Goal: Information Seeking & Learning: Find specific page/section

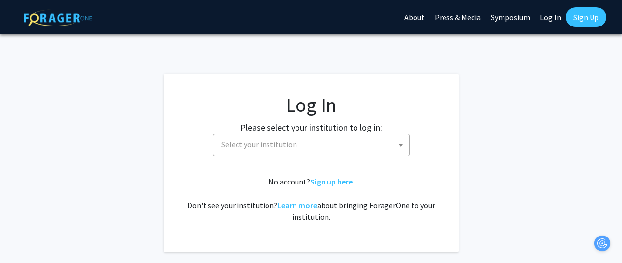
select select
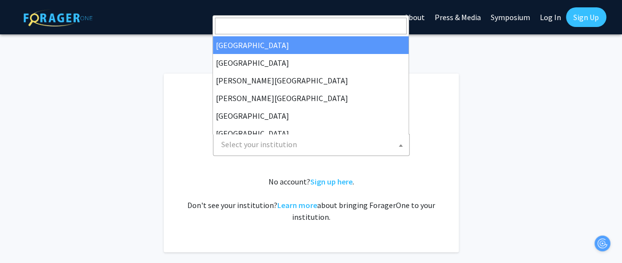
click at [270, 153] on span "Select your institution" at bounding box center [313, 145] width 192 height 20
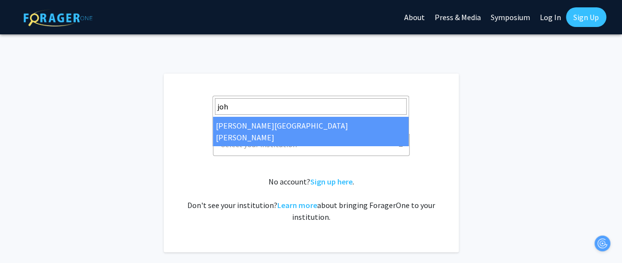
type input "[PERSON_NAME]"
select select "1"
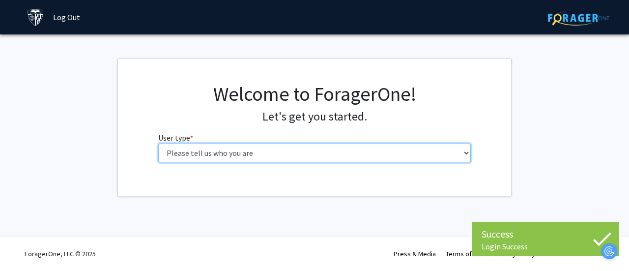
click at [271, 158] on select "Please tell us who you are Undergraduate Student Master's Student Doctoral Cand…" at bounding box center [314, 153] width 313 height 19
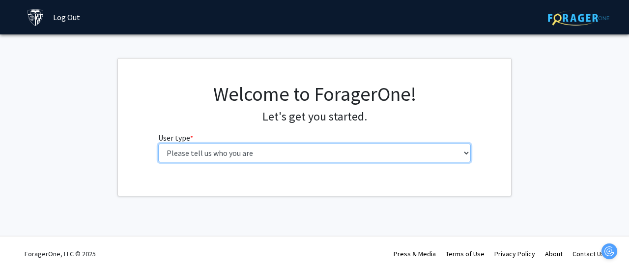
select select "3: doc"
click at [158, 144] on select "Please tell us who you are Undergraduate Student Master's Student Doctoral Cand…" at bounding box center [314, 153] width 313 height 19
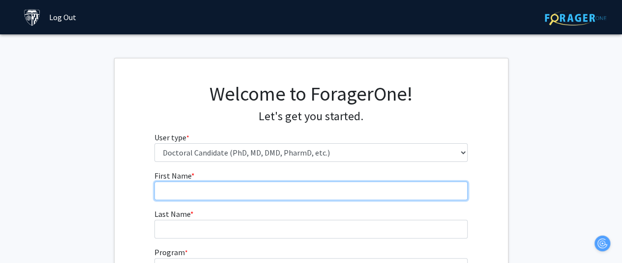
click at [229, 194] on input "First Name * required" at bounding box center [310, 191] width 313 height 19
type input "Cole"
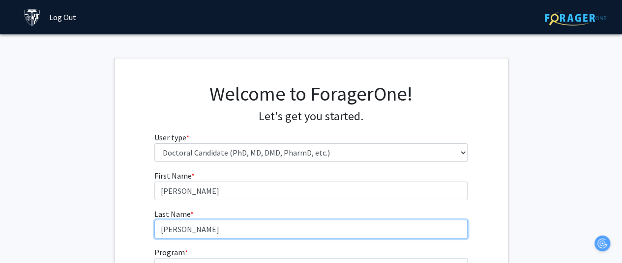
type input "Petersen"
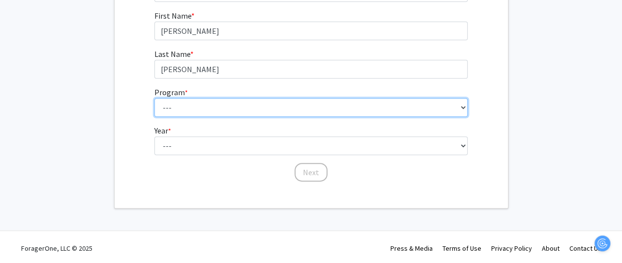
scroll to position [162, 0]
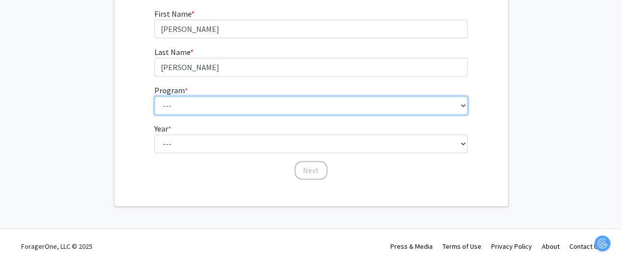
click at [218, 109] on select "--- Adult-Gerontological Acute Care Nurse Practitioner Adult-Gerontological Cri…" at bounding box center [310, 105] width 313 height 19
click at [216, 99] on select "--- Adult-Gerontological Acute Care Nurse Practitioner Adult-Gerontological Cri…" at bounding box center [310, 105] width 313 height 19
select select "22: 25"
click at [154, 96] on select "--- Adult-Gerontological Acute Care Nurse Practitioner Adult-Gerontological Cri…" at bounding box center [310, 105] width 313 height 19
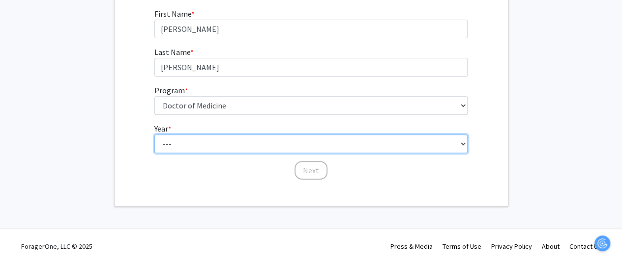
click at [191, 141] on select "--- First Year Second Year Third Year Fourth Year Fifth Year Sixth Year Seventh…" at bounding box center [310, 144] width 313 height 19
select select "1: first_year"
click at [154, 135] on select "--- First Year Second Year Third Year Fourth Year Fifth Year Sixth Year Seventh…" at bounding box center [310, 144] width 313 height 19
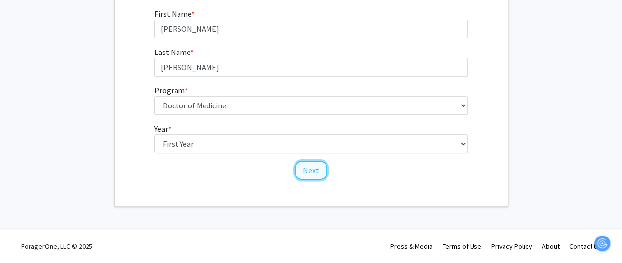
click at [309, 171] on button "Next" at bounding box center [310, 170] width 33 height 19
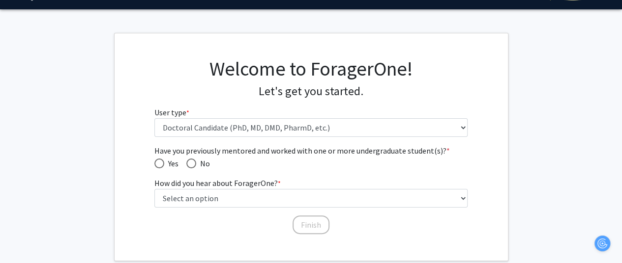
scroll to position [24, 0]
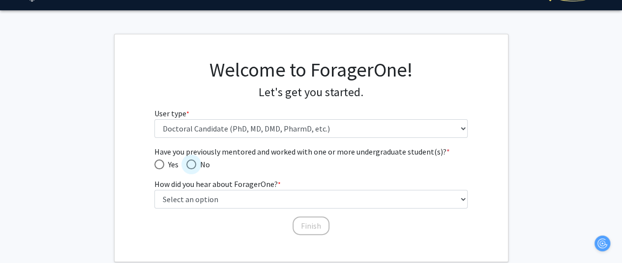
click at [192, 163] on span "Have you previously mentored and worked with one or more undergraduate student(…" at bounding box center [191, 165] width 10 height 10
click at [192, 163] on input "No" at bounding box center [191, 165] width 10 height 10
radio input "true"
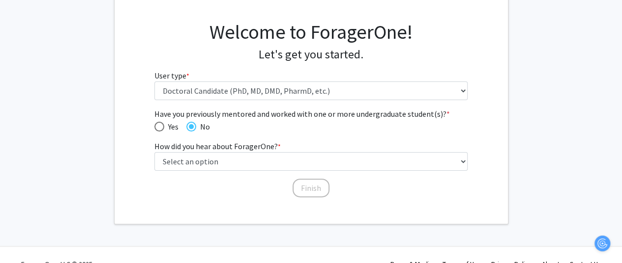
scroll to position [62, 0]
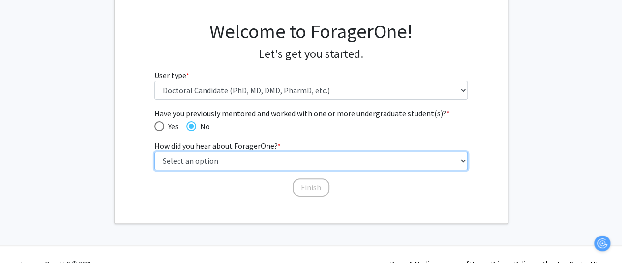
click at [207, 156] on select "Select an option Peer/student recommendation Faculty/staff recommendation Unive…" at bounding box center [310, 161] width 313 height 19
select select "3: university_website"
click at [154, 152] on select "Select an option Peer/student recommendation Faculty/staff recommendation Unive…" at bounding box center [310, 161] width 313 height 19
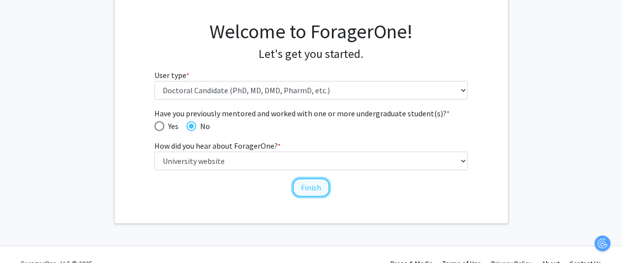
click at [308, 190] on button "Finish" at bounding box center [310, 187] width 37 height 19
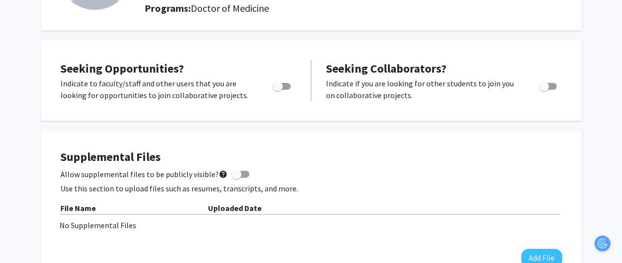
scroll to position [132, 1]
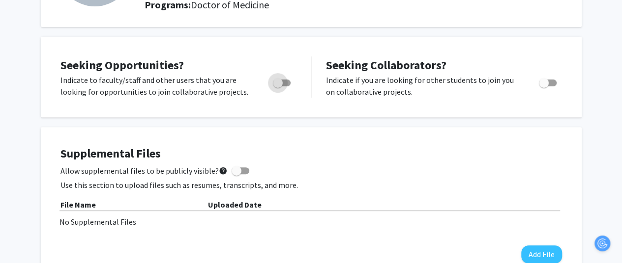
click at [275, 83] on span "Toggle" at bounding box center [278, 83] width 10 height 10
click at [277, 86] on input "Are you actively seeking opportunities?" at bounding box center [277, 86] width 0 height 0
checkbox input "true"
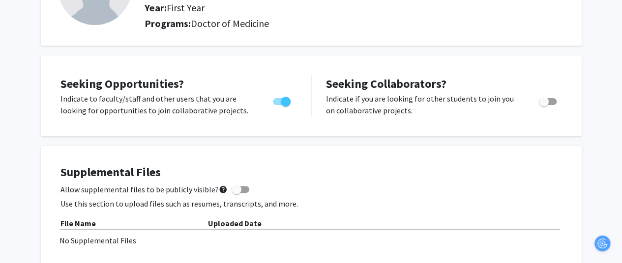
scroll to position [0, 1]
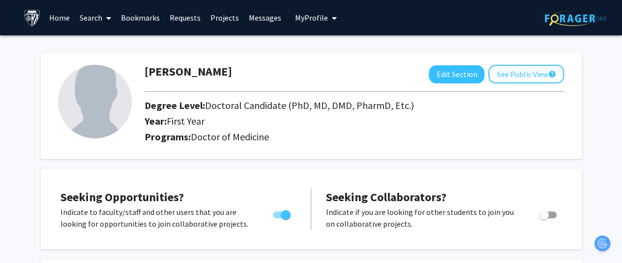
click at [221, 20] on link "Projects" at bounding box center [224, 17] width 38 height 34
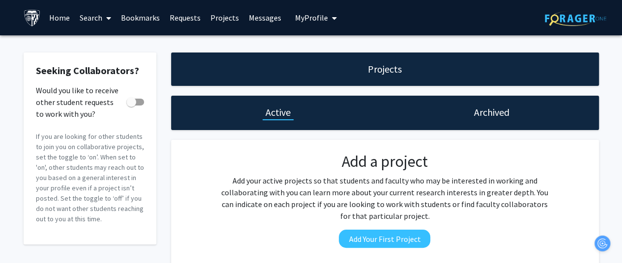
click at [96, 22] on link "Search" at bounding box center [95, 17] width 41 height 34
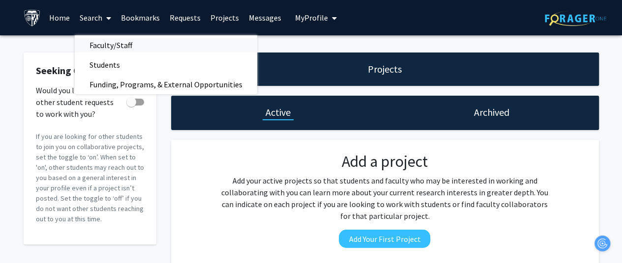
click at [104, 43] on span "Faculty/Staff" at bounding box center [111, 45] width 72 height 20
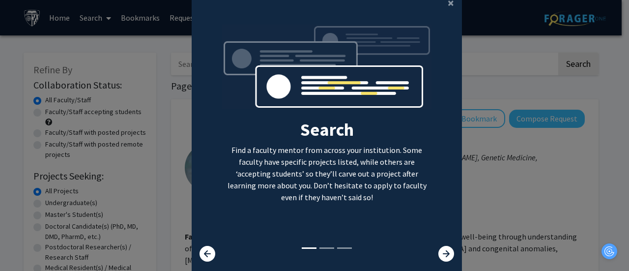
scroll to position [56, 0]
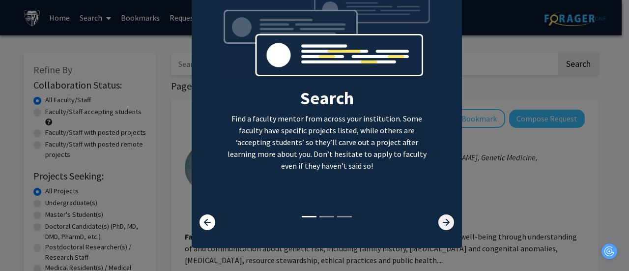
click at [448, 225] on icon at bounding box center [446, 222] width 16 height 16
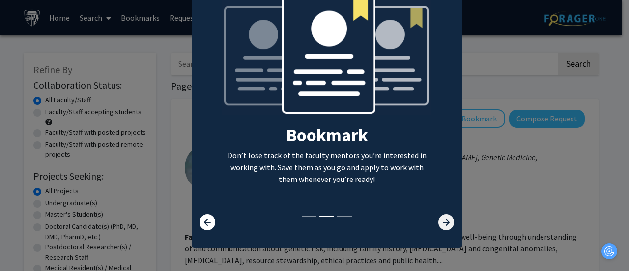
click at [439, 219] on icon at bounding box center [446, 222] width 16 height 16
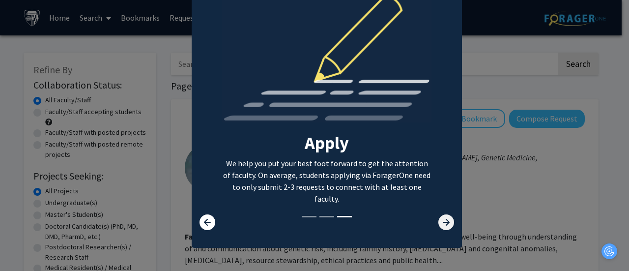
click at [439, 219] on icon at bounding box center [446, 222] width 16 height 16
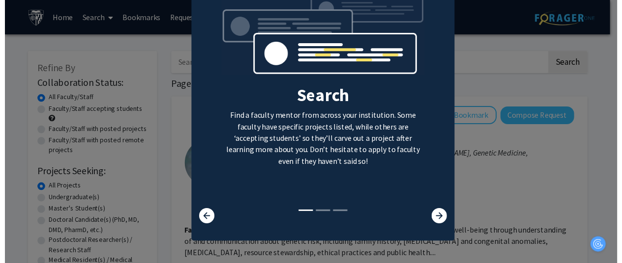
scroll to position [0, 0]
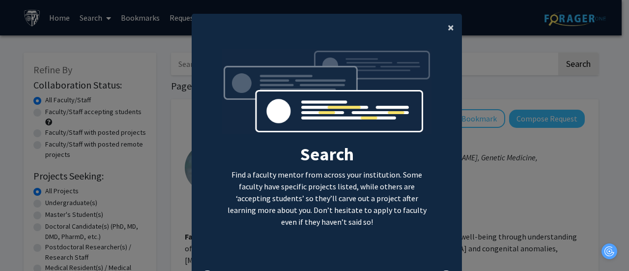
click at [448, 29] on span "×" at bounding box center [451, 27] width 6 height 15
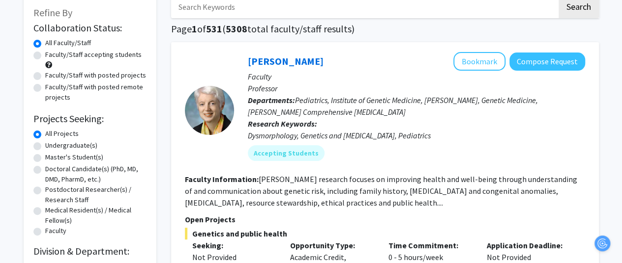
scroll to position [58, 0]
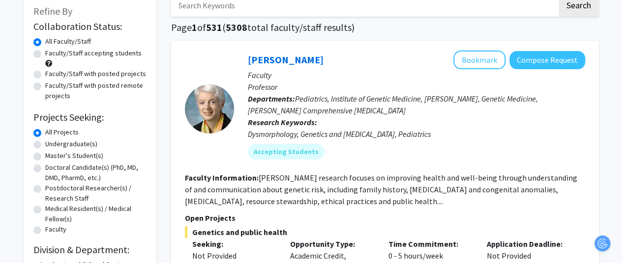
click at [74, 170] on label "Doctoral Candidate(s) (PhD, MD, DMD, PharmD, etc.)" at bounding box center [95, 173] width 101 height 21
click at [52, 169] on input "Doctoral Candidate(s) (PhD, MD, DMD, PharmD, etc.)" at bounding box center [48, 166] width 6 height 6
radio input "true"
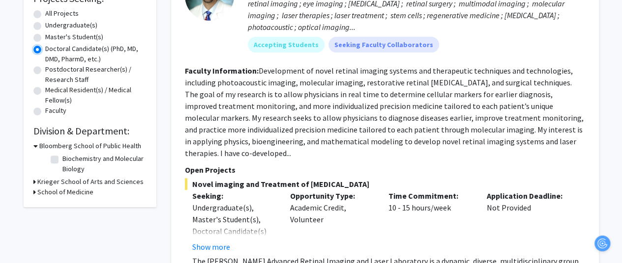
scroll to position [178, 0]
click at [55, 192] on h3 "School of Medicine" at bounding box center [65, 192] width 56 height 10
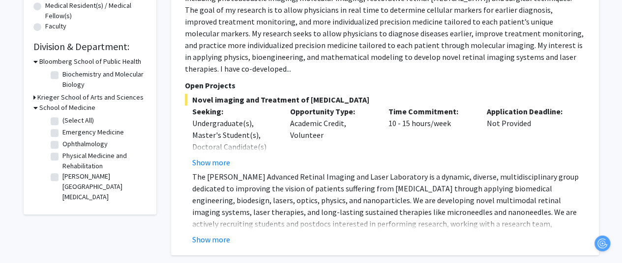
scroll to position [262, 0]
click at [62, 131] on label "Emergency Medicine" at bounding box center [92, 132] width 61 height 10
click at [62, 131] on input "Emergency Medicine" at bounding box center [65, 130] width 6 height 6
checkbox input "true"
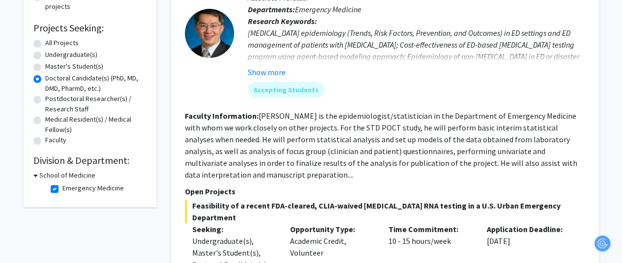
scroll to position [147, 0]
click at [37, 174] on icon at bounding box center [35, 176] width 4 height 10
click at [37, 174] on h3 "School of Medicine" at bounding box center [65, 176] width 56 height 10
click at [62, 189] on label "Emergency Medicine" at bounding box center [92, 189] width 61 height 10
click at [62, 189] on input "Emergency Medicine" at bounding box center [65, 187] width 6 height 6
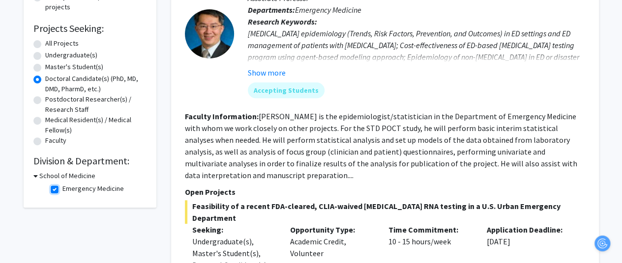
checkbox input "false"
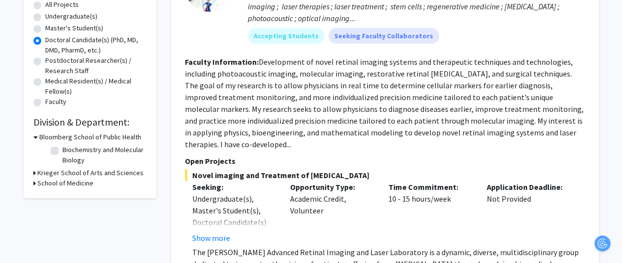
scroll to position [189, 0]
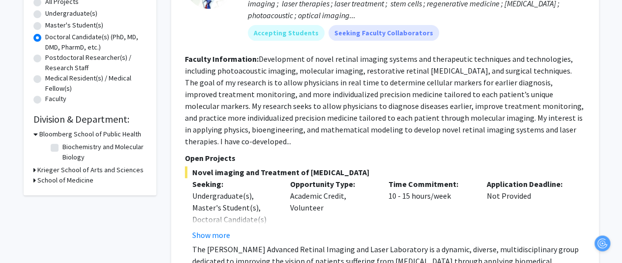
click at [44, 180] on h3 "School of Medicine" at bounding box center [65, 180] width 56 height 10
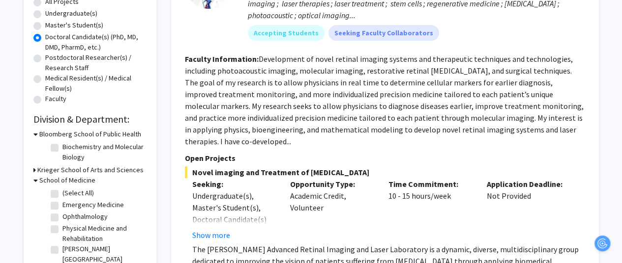
click at [58, 197] on fg-checkbox "(Select All) (Select All)" at bounding box center [97, 194] width 93 height 12
click at [62, 193] on label "(Select All)" at bounding box center [77, 193] width 31 height 10
click at [62, 193] on input "(Select All)" at bounding box center [65, 191] width 6 height 6
checkbox input "true"
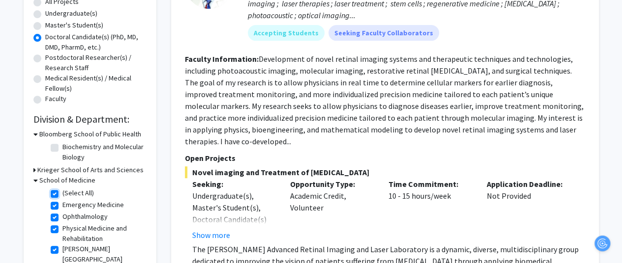
checkbox input "true"
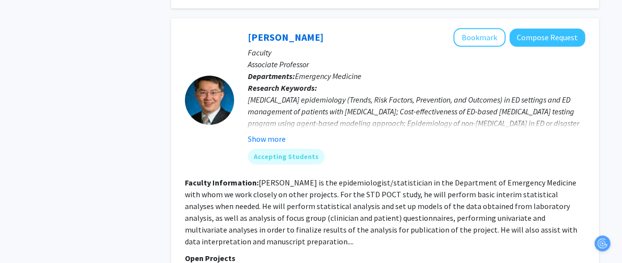
scroll to position [513, 0]
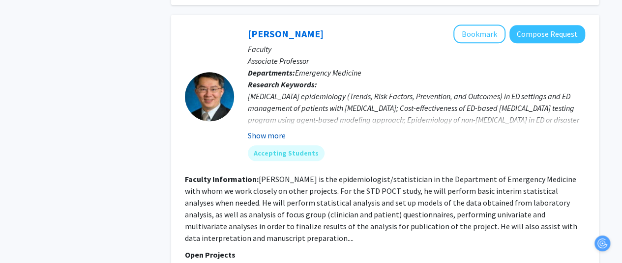
click at [275, 130] on button "Show more" at bounding box center [267, 136] width 38 height 12
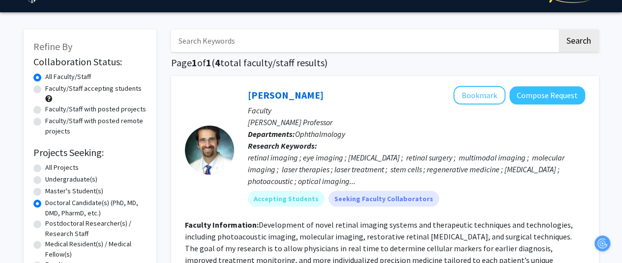
scroll to position [0, 2]
